Goal: Task Accomplishment & Management: Complete application form

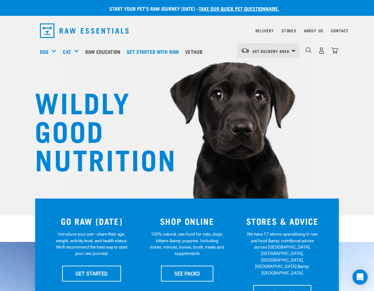
click at [140, 62] on link "Get started with Raw" at bounding box center [154, 51] width 58 height 25
click at [144, 52] on link "Get started with Raw" at bounding box center [154, 51] width 58 height 25
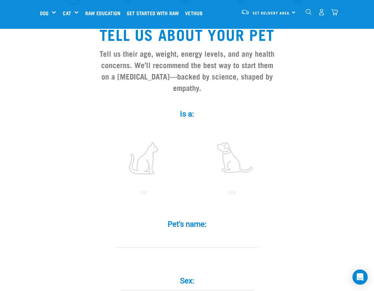
scroll to position [39, 0]
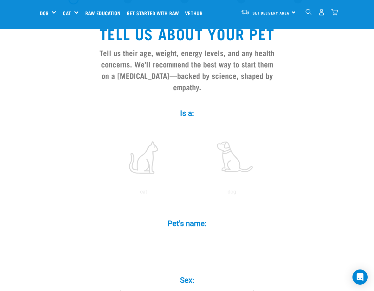
click at [225, 153] on label at bounding box center [231, 157] width 85 height 54
click at [187, 193] on input "radio" at bounding box center [187, 193] width 0 height 0
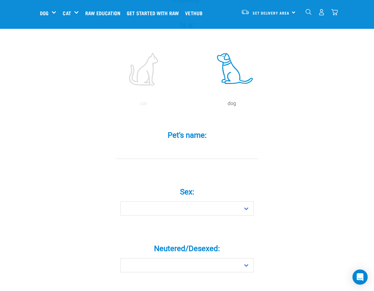
scroll to position [129, 0]
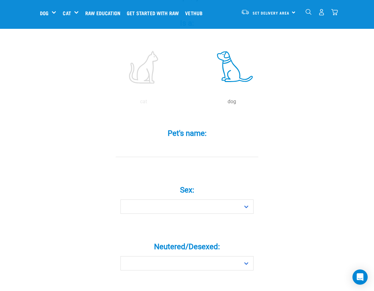
click at [170, 143] on input "Pet's name: *" at bounding box center [187, 150] width 142 height 14
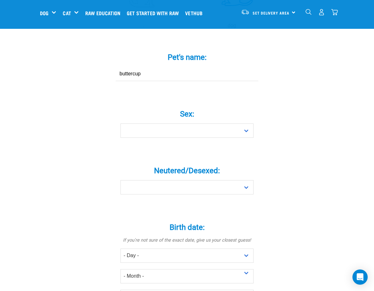
scroll to position [206, 0]
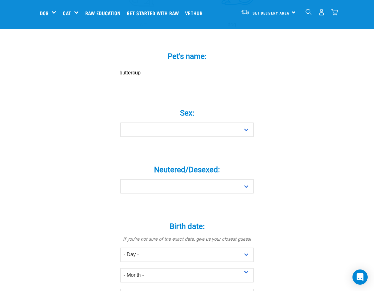
type input "buttercup"
click at [169, 123] on select "Boy Girl" at bounding box center [186, 130] width 133 height 14
click at [140, 123] on select "Boy Girl" at bounding box center [186, 130] width 133 height 14
click at [205, 123] on select "Boy Girl" at bounding box center [186, 130] width 133 height 14
click at [245, 123] on select "Boy Girl" at bounding box center [186, 130] width 133 height 14
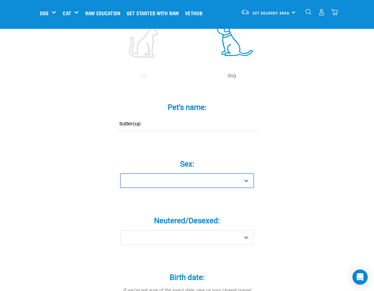
scroll to position [149, 0]
